Goal: Find specific page/section: Find specific page/section

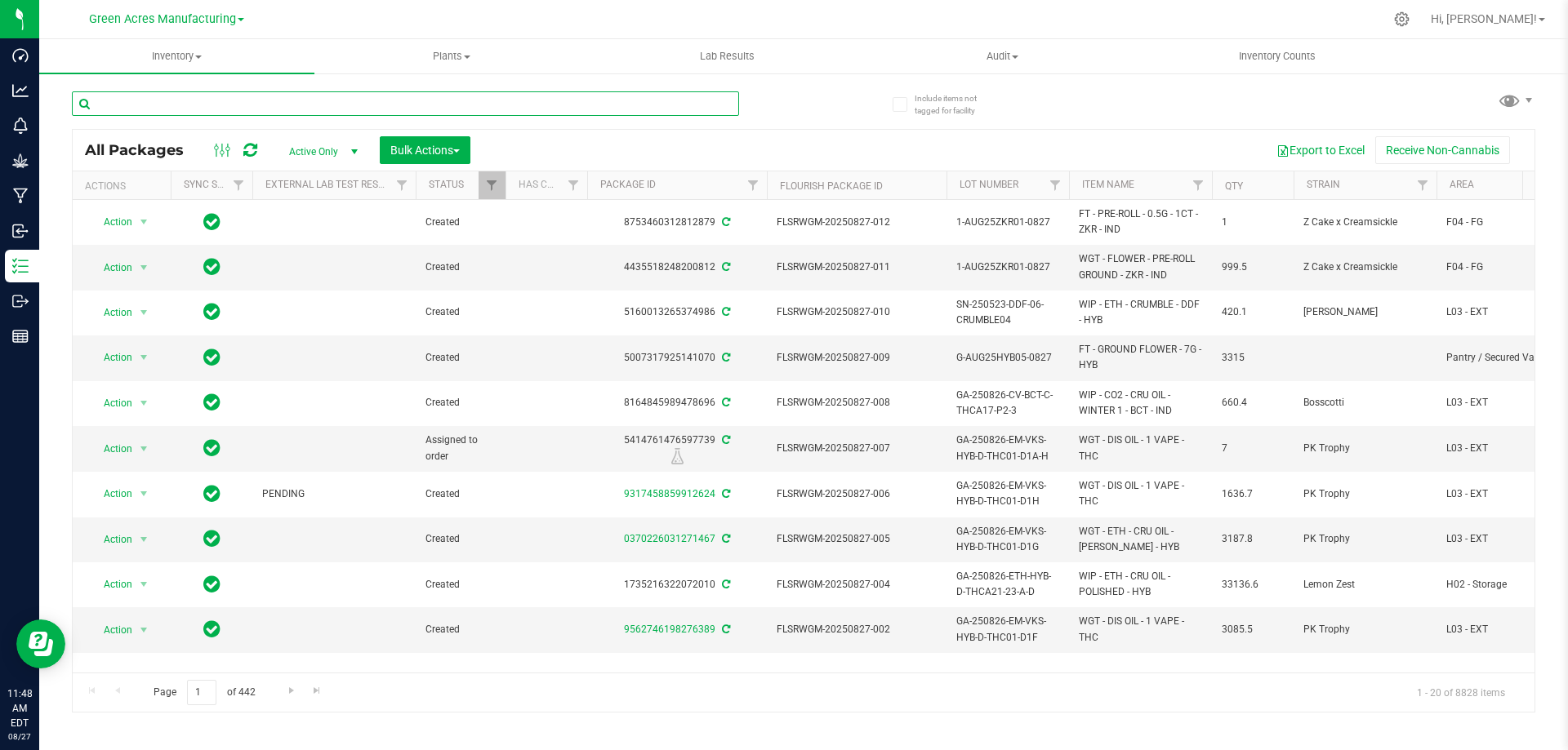
paste input "GA-230625-MM-VKS-HYB-D-THC01-D1D"
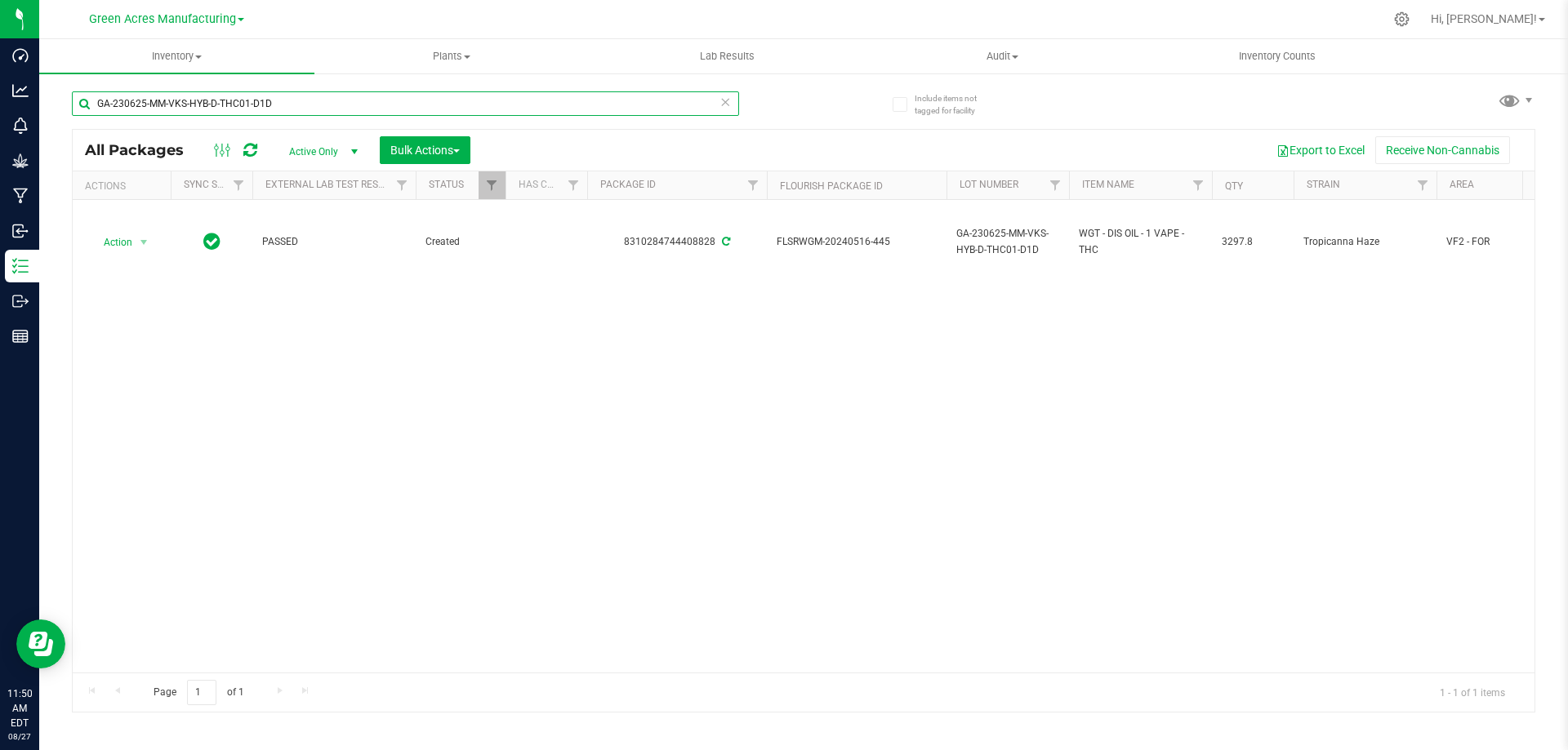
type input "GA-230625-MM-VKS-HYB-D-THC01-D1D"
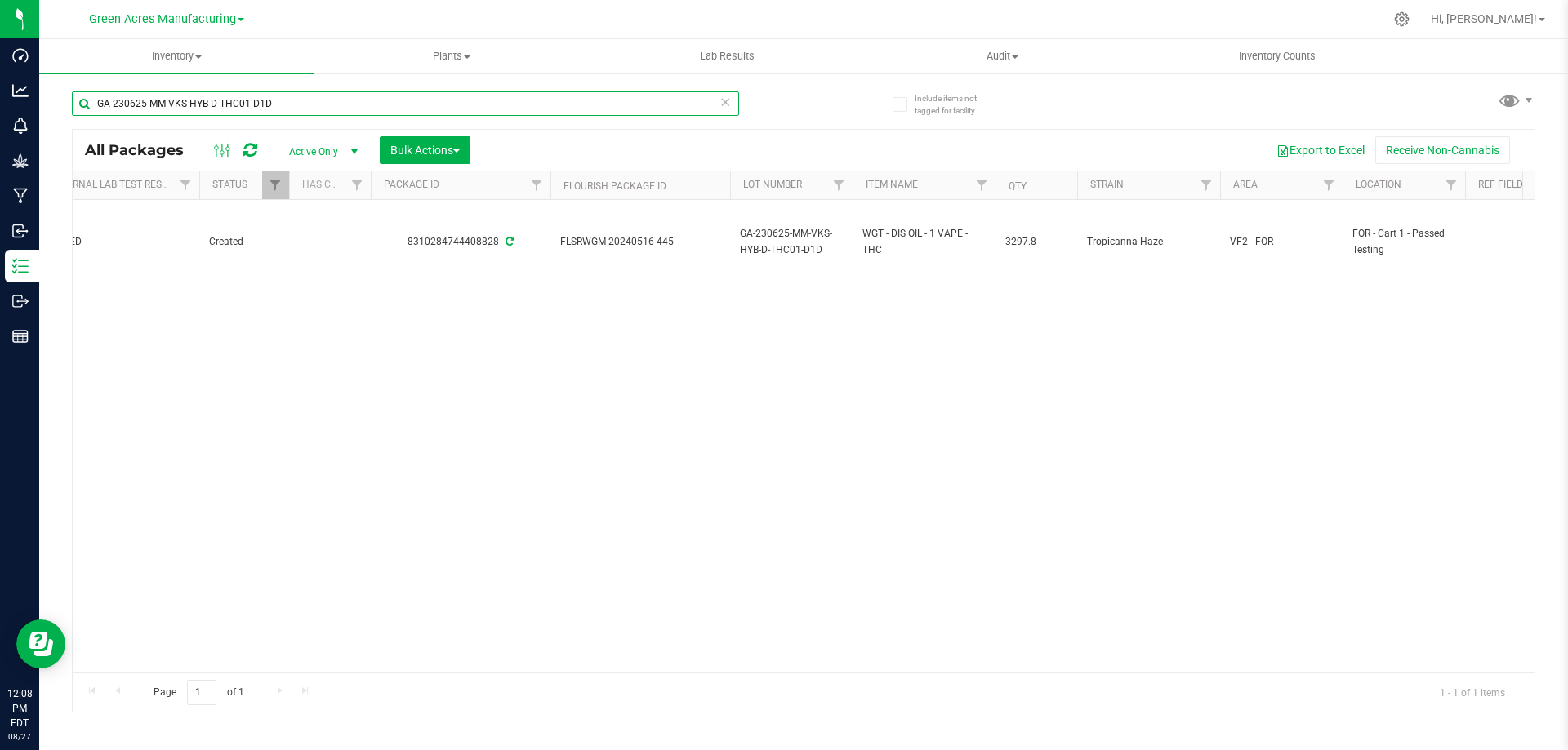
scroll to position [0, 240]
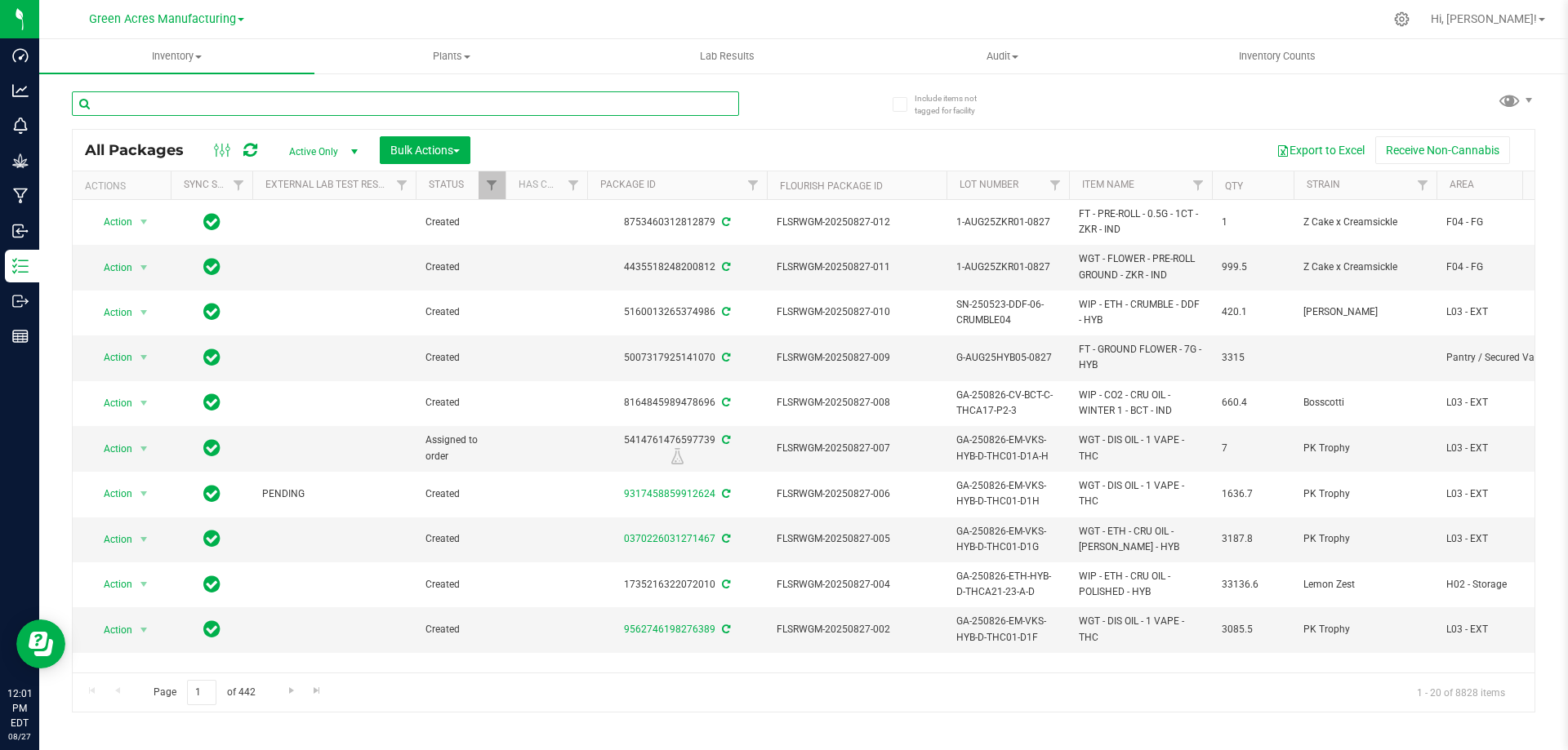
paste input "GA-230322-MM-VKS-HYB-D-THC01-D2A"
type input "GA-230322-MM-VKS-HYB-D-THC01-D2A"
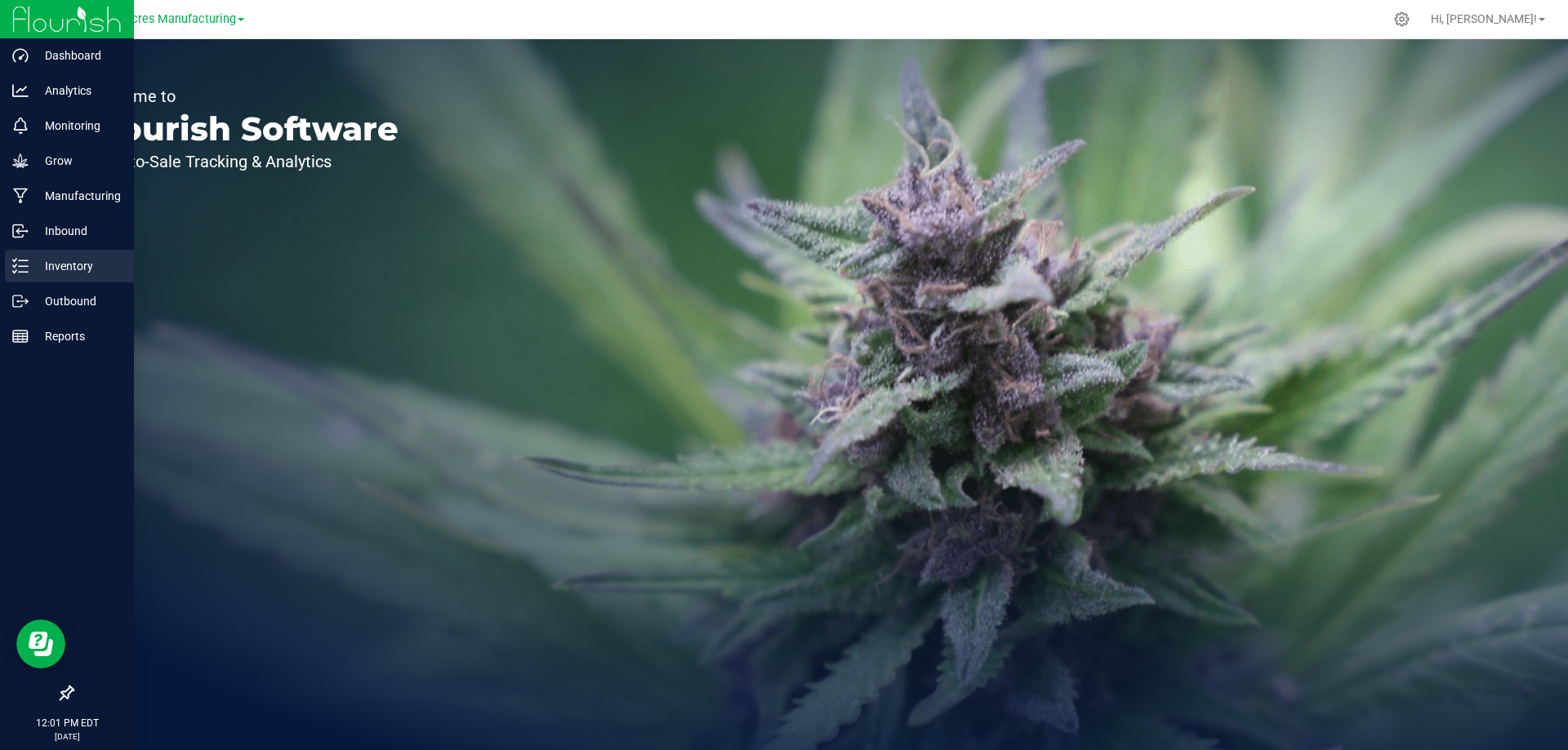
click at [35, 263] on p "Inventory" at bounding box center [78, 266] width 98 height 20
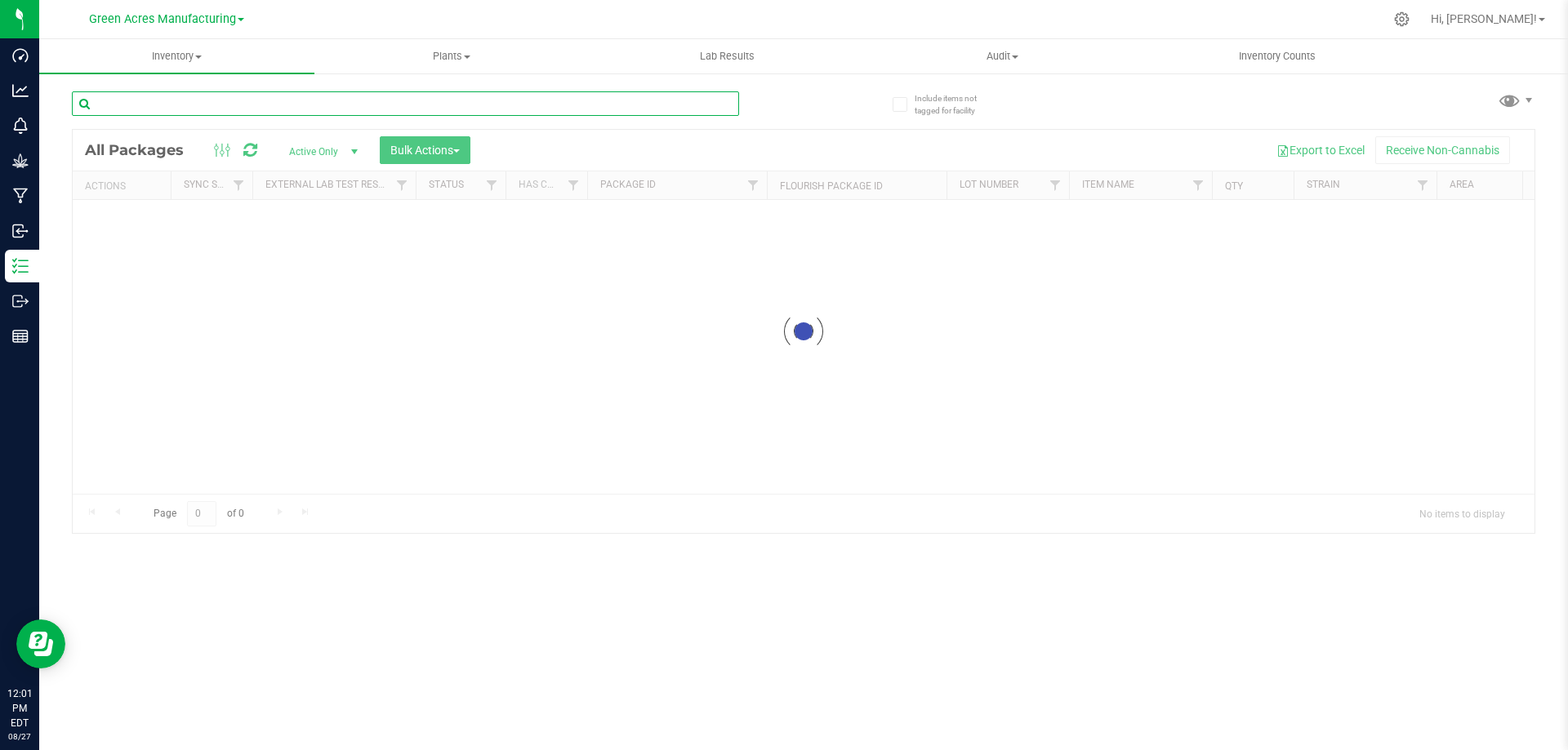
paste input "GA-230403-MM-VKS-HYB-D-THC01-D1F"
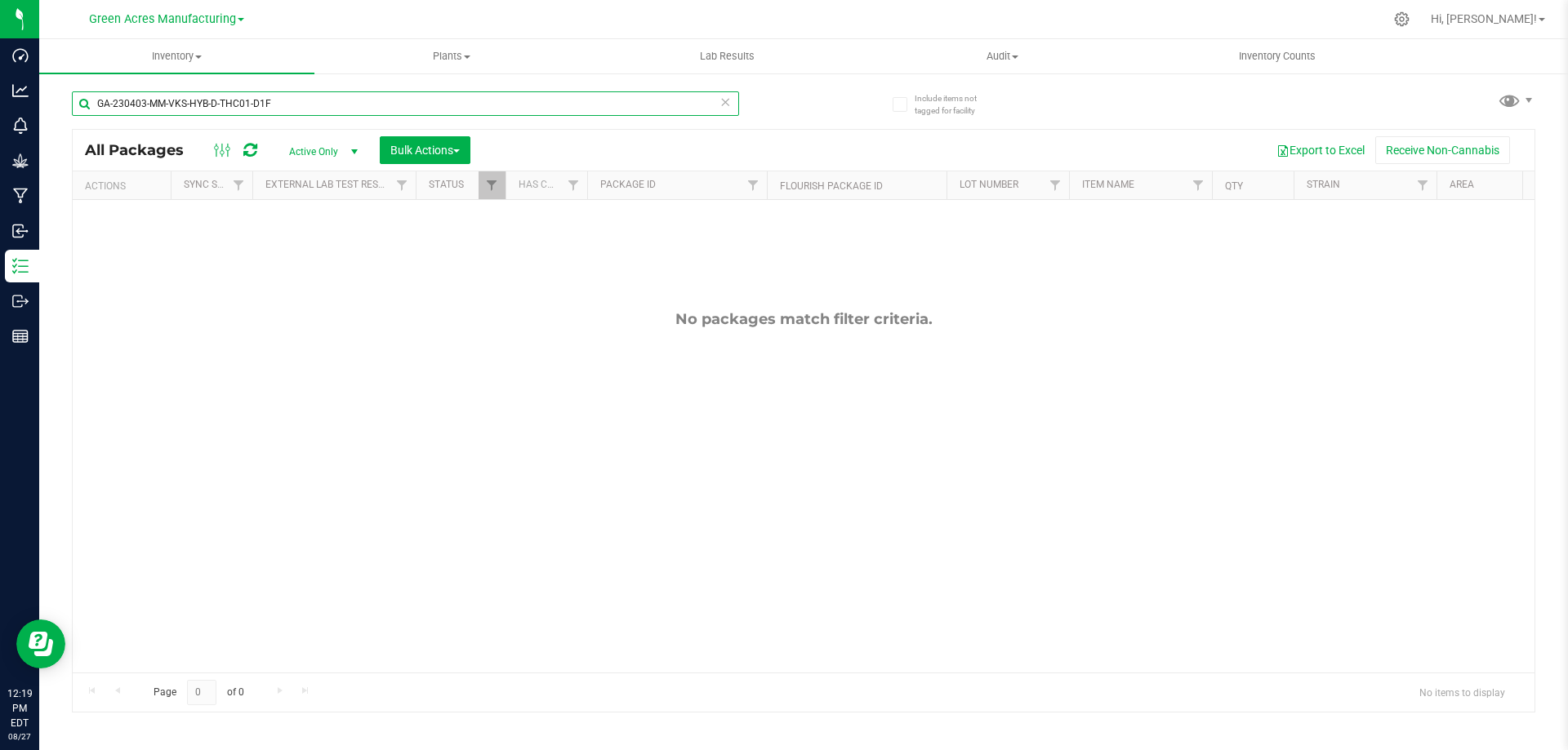
click at [367, 106] on input "GA-230403-MM-VKS-HYB-D-THC01-D1F" at bounding box center [405, 104] width 667 height 24
paste input "40712-ETH-VKS-HYB-D-THC01-D1A"
click at [418, 106] on input "GA-240712-ETH-VKS-HYB-D-THC01-D1A" at bounding box center [405, 104] width 667 height 24
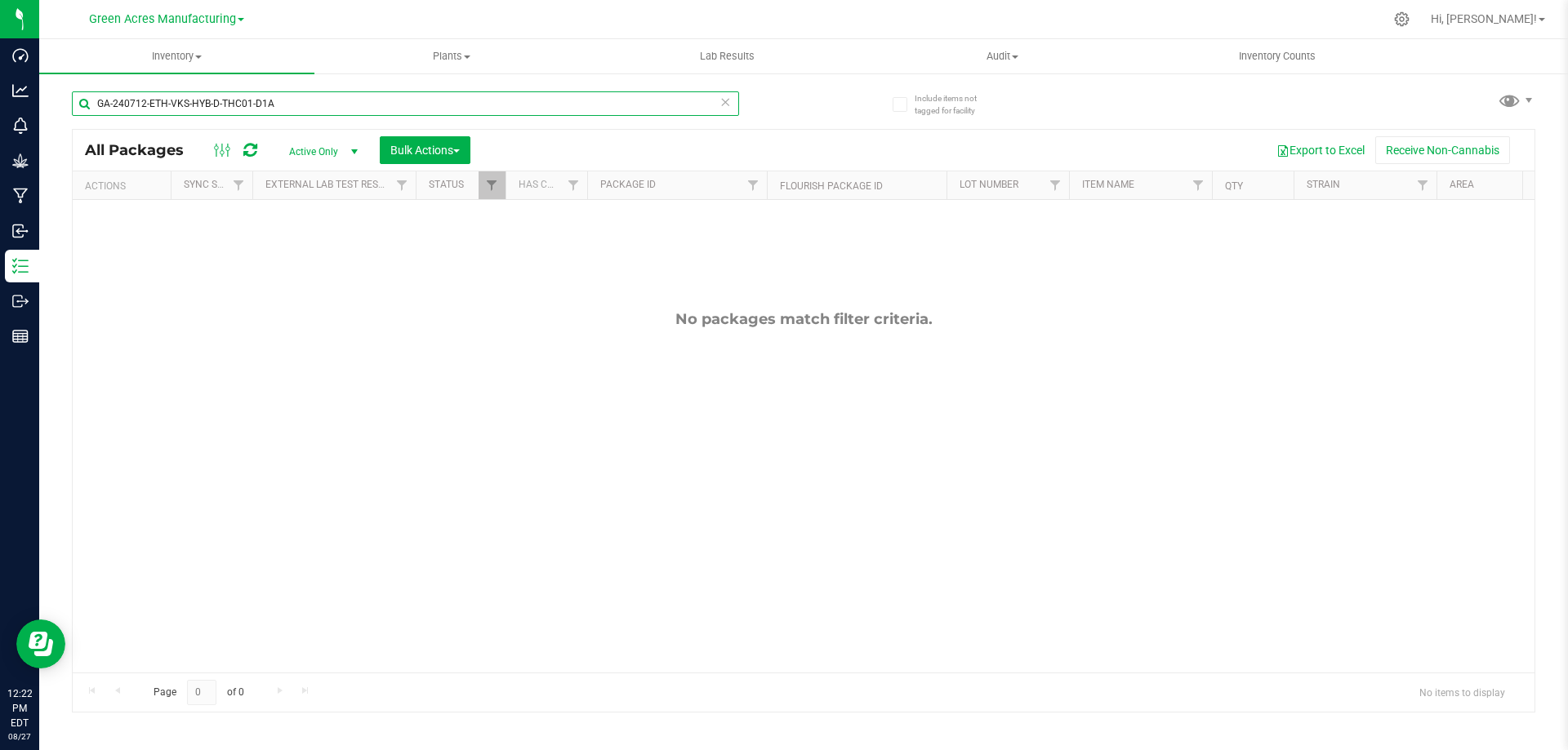
click at [418, 104] on input "GA-240712-ETH-VKS-HYB-D-THC01-D1A" at bounding box center [405, 104] width 667 height 24
paste input "513-ETH-VKS-HYB-D-THC01-D1N"
click at [520, 104] on input "GA-240513-ETH-VKS-HYB-D-THC01-D1N" at bounding box center [405, 104] width 667 height 24
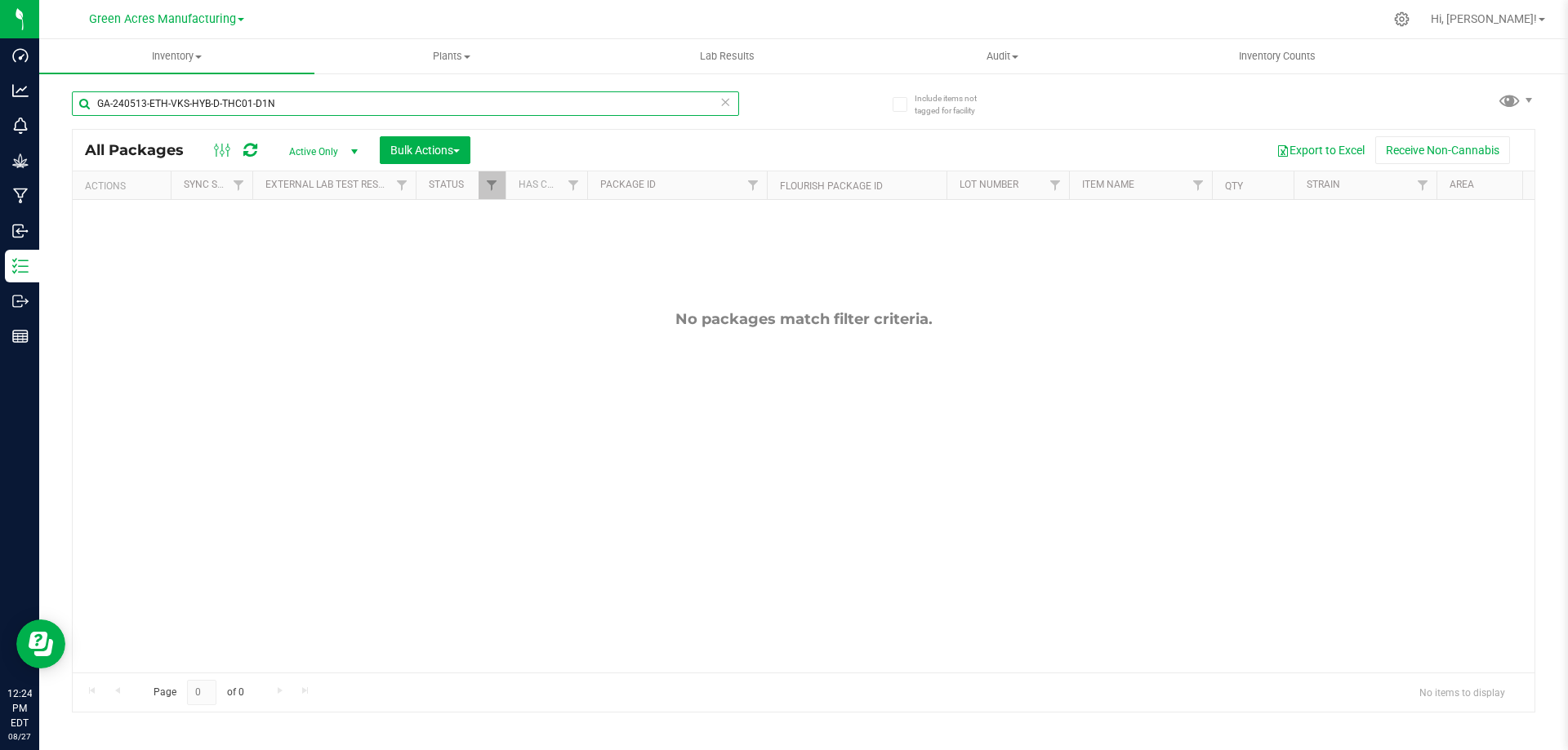
click at [520, 104] on input "GA-240513-ETH-VKS-HYB-D-THC01-D1N" at bounding box center [405, 104] width 667 height 24
paste input "712-ETH-VKS-HYB-D-THC02-D1A"
type input "GA-240712-ETH-VKS-HYB-D-THC02-D1A"
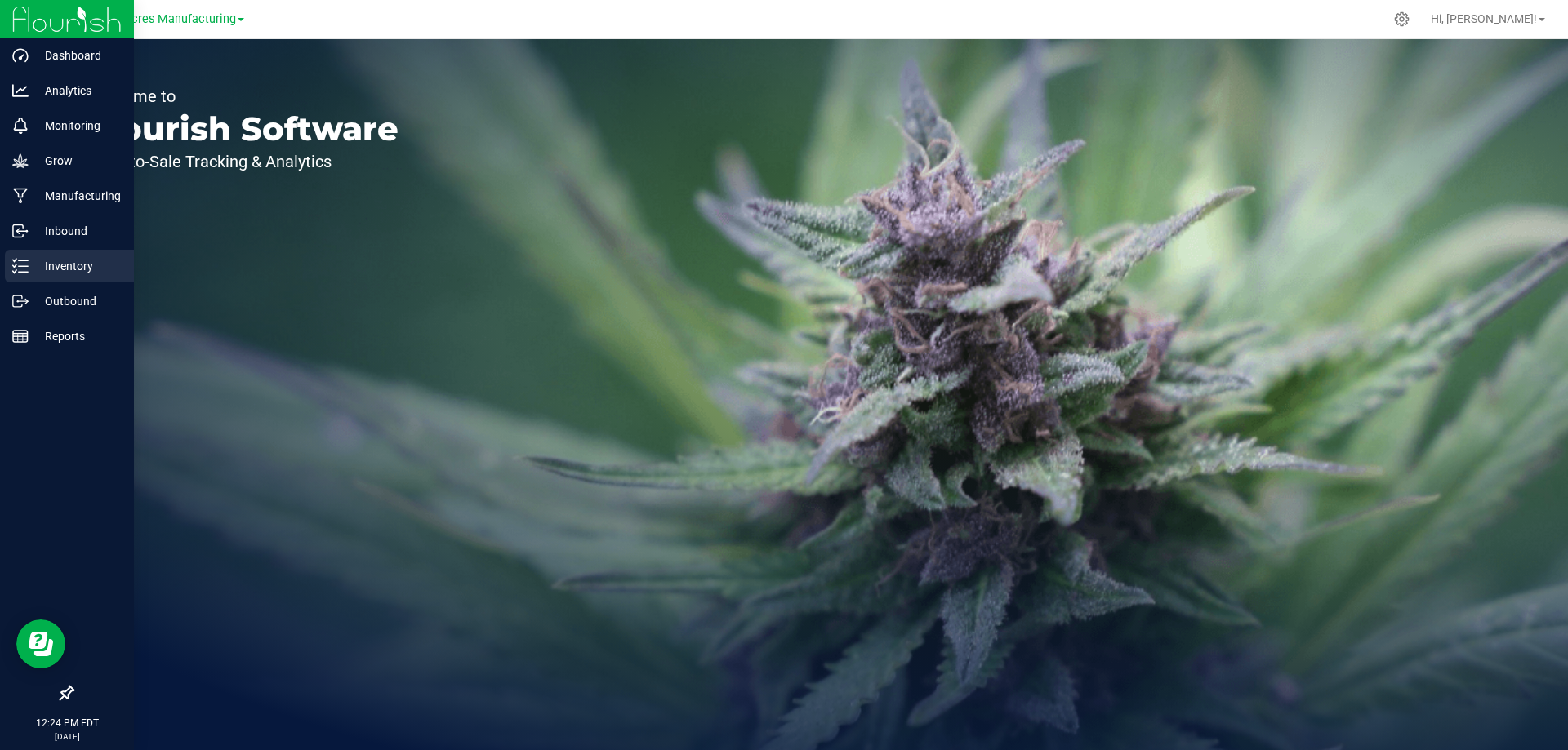
click at [35, 259] on p "Inventory" at bounding box center [78, 266] width 98 height 20
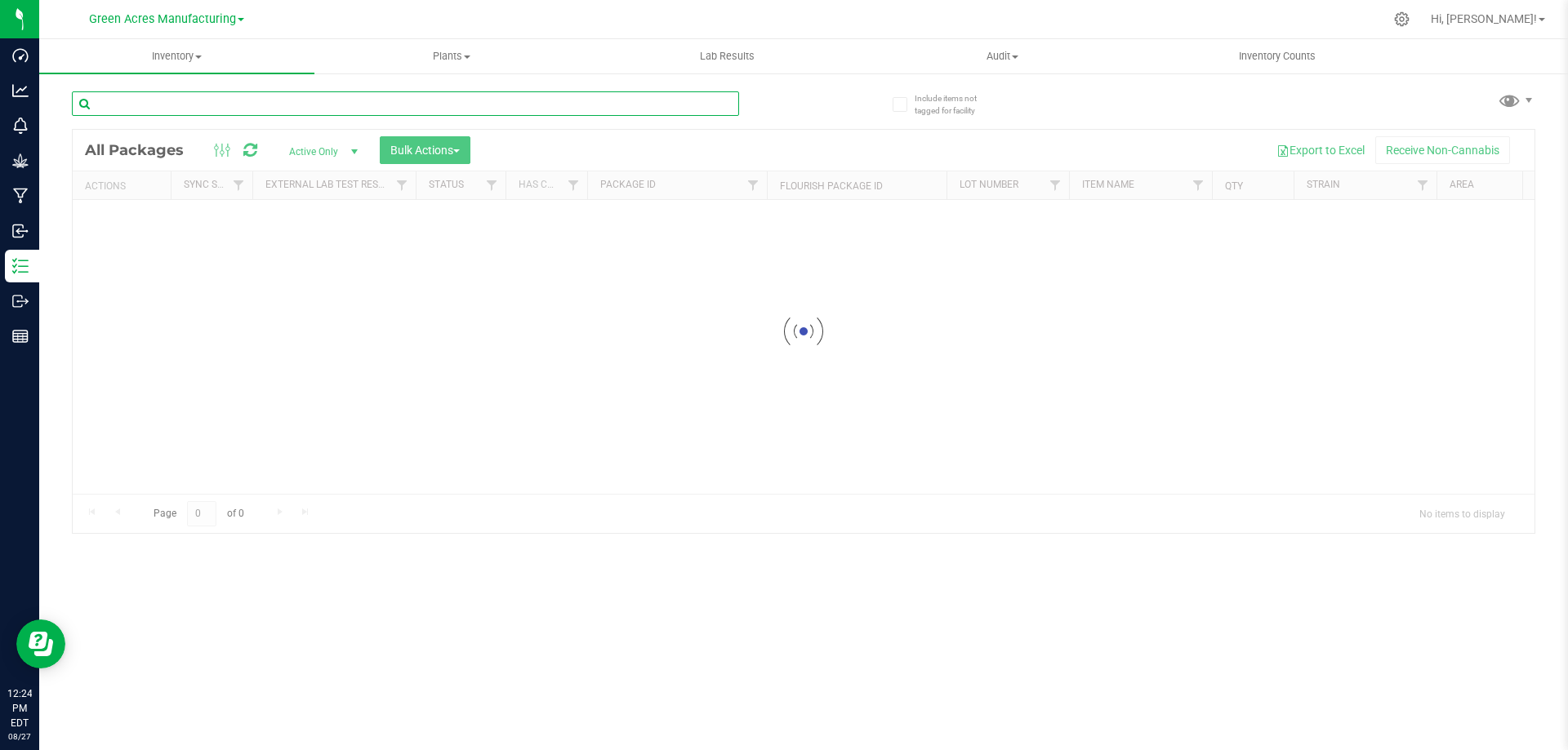
paste input "GA-231023-MM-VKS-HYB-D-THC01-D2A"
type input "GA-231023-MM-VKS-HYB-D-THC01-D2A"
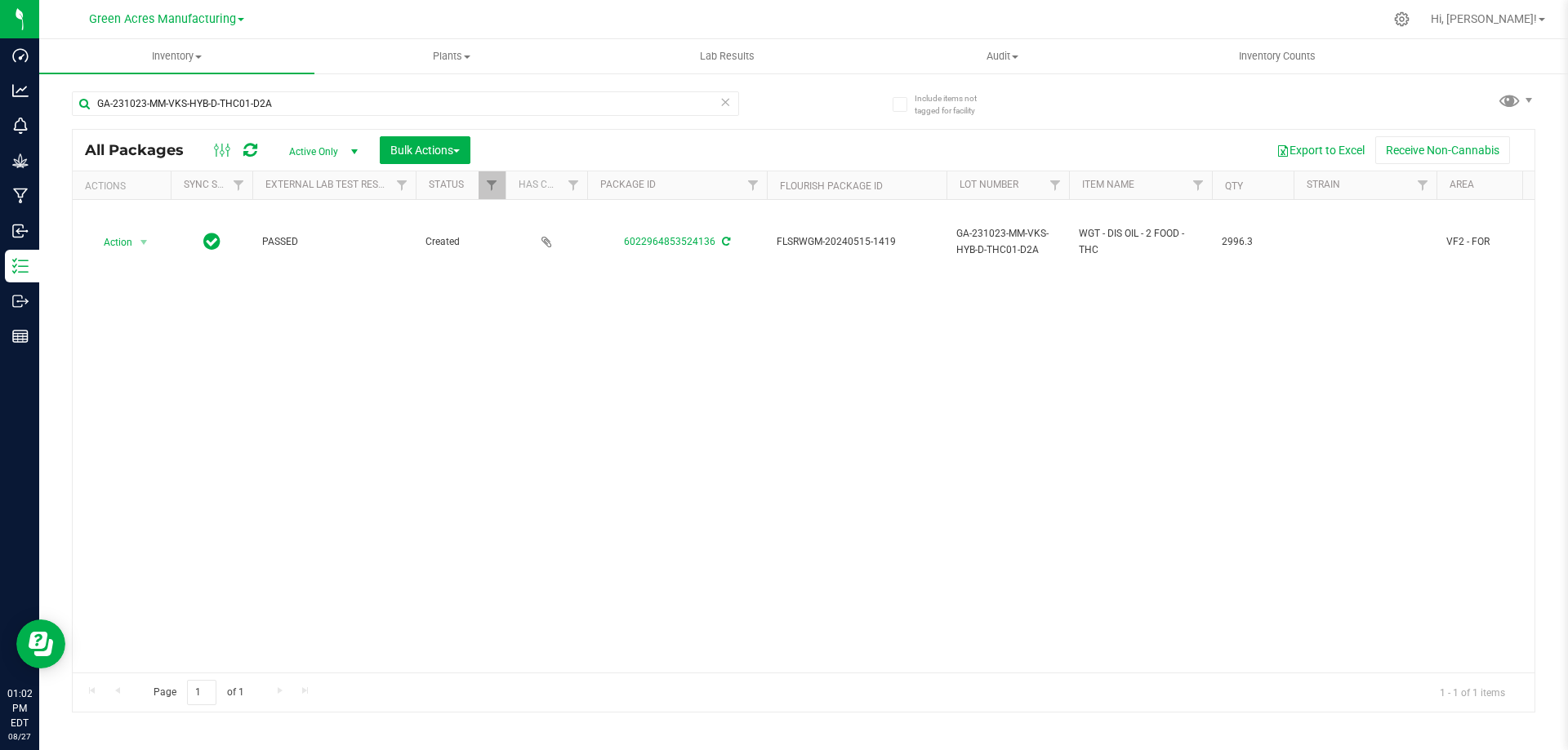
click at [908, 404] on div "Action Action Adjust qty Create package Edit attributes Global inventory Locate…" at bounding box center [803, 437] width 1462 height 473
